Goal: Answer question/provide support

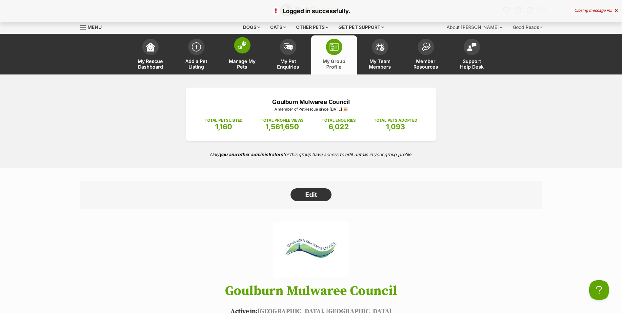
click at [245, 57] on link "Manage My Pets" at bounding box center [242, 54] width 46 height 39
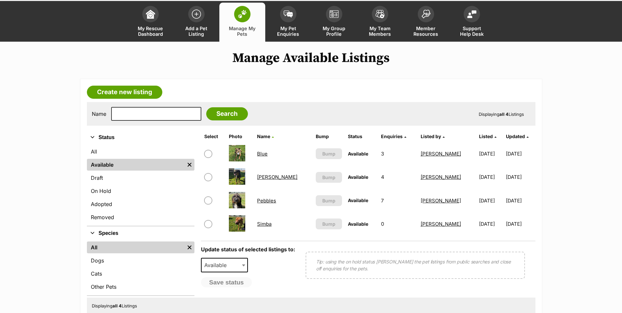
scroll to position [66, 0]
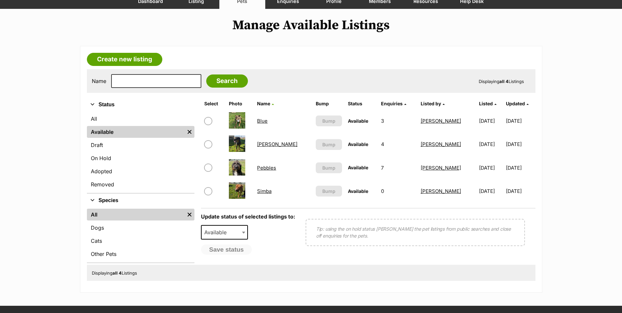
click at [271, 167] on link "Pebbles" at bounding box center [266, 168] width 19 height 6
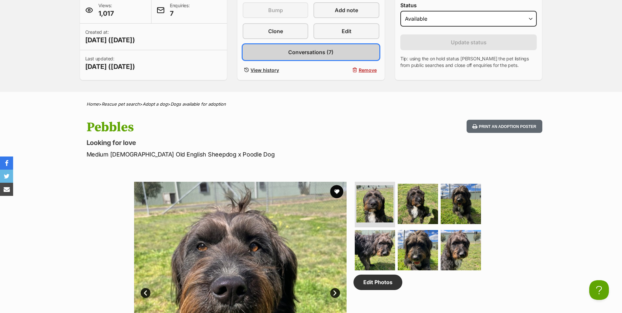
click at [299, 50] on span "Conversations (7)" at bounding box center [310, 52] width 45 height 8
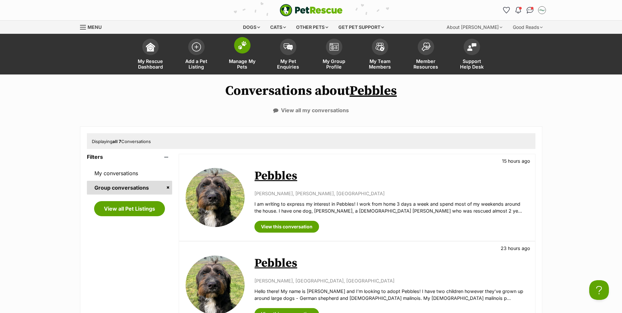
click at [248, 49] on span at bounding box center [242, 45] width 16 height 16
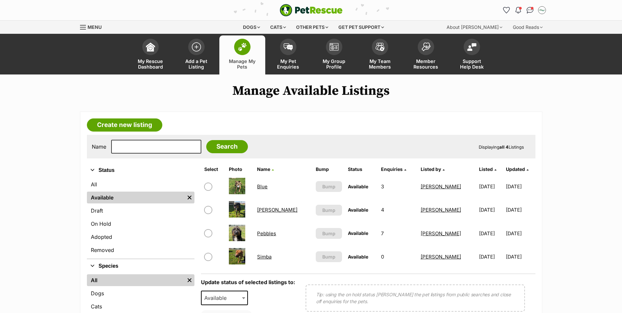
click at [267, 187] on link "Blue" at bounding box center [262, 186] width 10 height 6
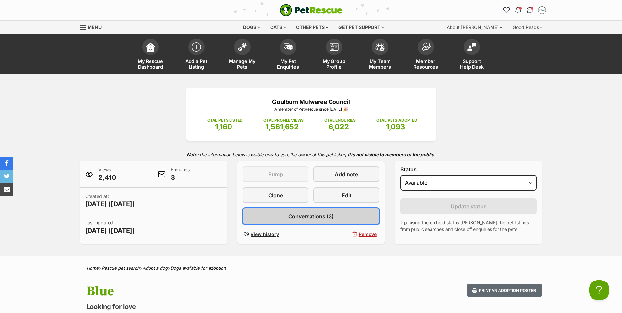
click at [310, 220] on link "Conversations (3)" at bounding box center [311, 216] width 137 height 16
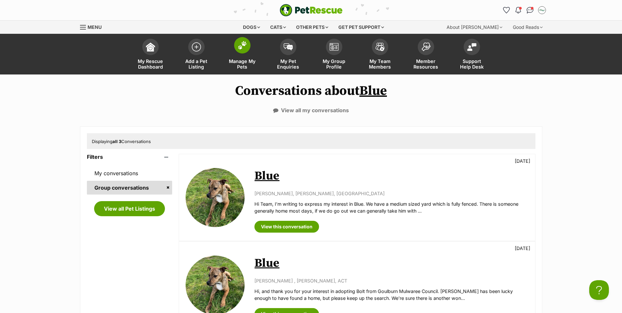
click at [248, 49] on span at bounding box center [242, 45] width 16 height 16
